Goal: Find specific page/section: Find specific page/section

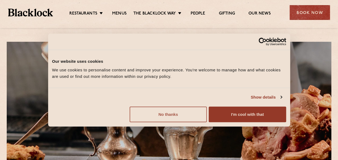
click at [177, 114] on button "No thanks" at bounding box center [168, 114] width 77 height 16
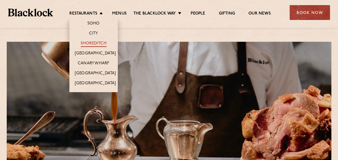
click at [100, 44] on link "Shoreditch" at bounding box center [94, 44] width 26 height 6
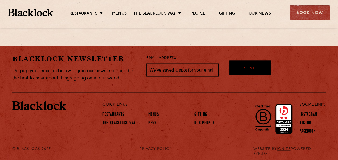
scroll to position [492, 0]
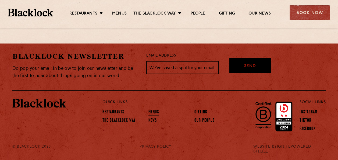
click at [155, 110] on link "Menus" at bounding box center [153, 112] width 11 height 6
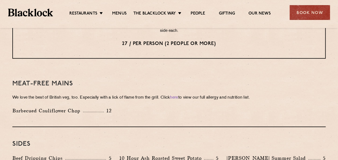
scroll to position [699, 0]
